Goal: Find specific page/section: Find specific page/section

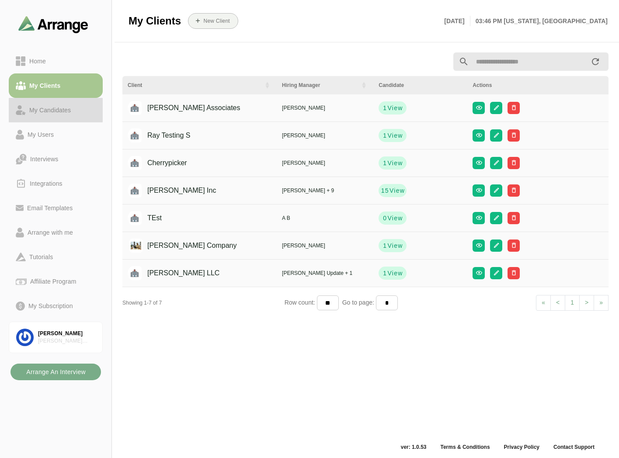
click at [58, 109] on div "My Candidates" at bounding box center [50, 110] width 48 height 10
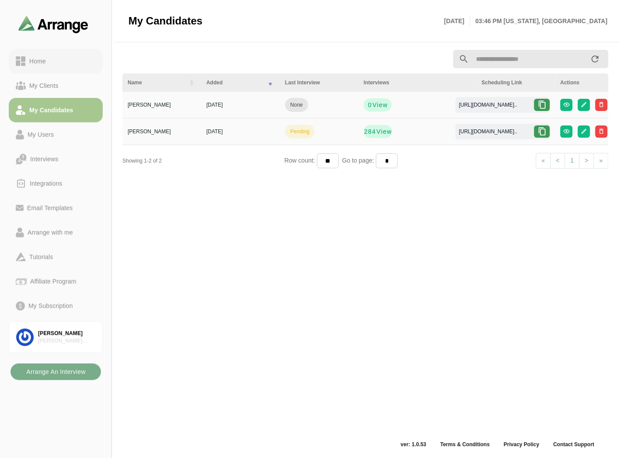
click at [51, 51] on link "Home" at bounding box center [56, 61] width 94 height 24
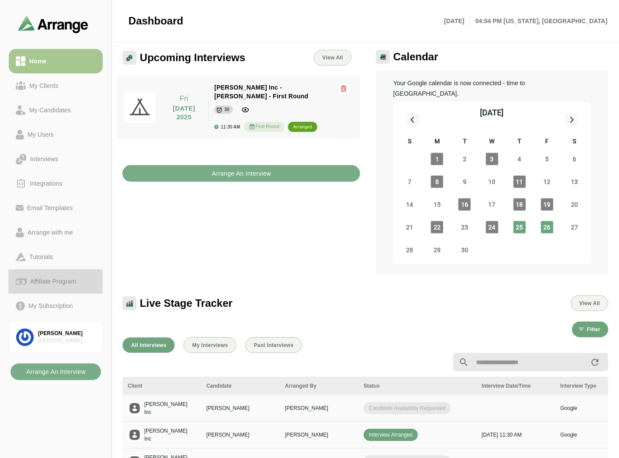
click at [52, 280] on div "Affiliate Program" at bounding box center [53, 281] width 53 height 10
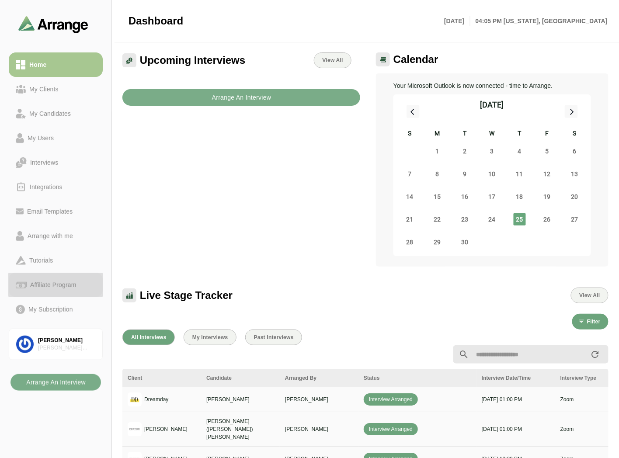
click at [63, 286] on div "Affiliate Program" at bounding box center [53, 285] width 53 height 10
